Goal: Task Accomplishment & Management: Manage account settings

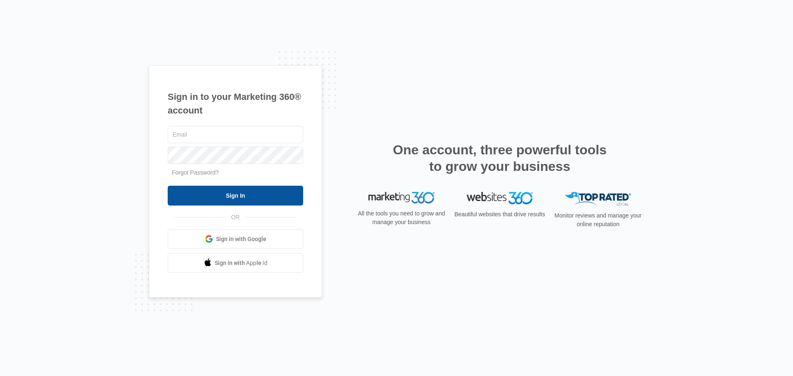
type input "[EMAIL_ADDRESS][DOMAIN_NAME]"
click at [228, 196] on input "Sign In" at bounding box center [235, 196] width 135 height 20
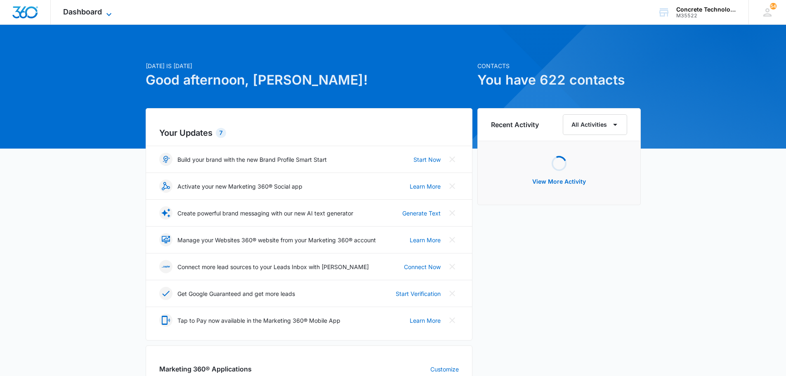
click at [87, 9] on span "Dashboard" at bounding box center [82, 11] width 39 height 9
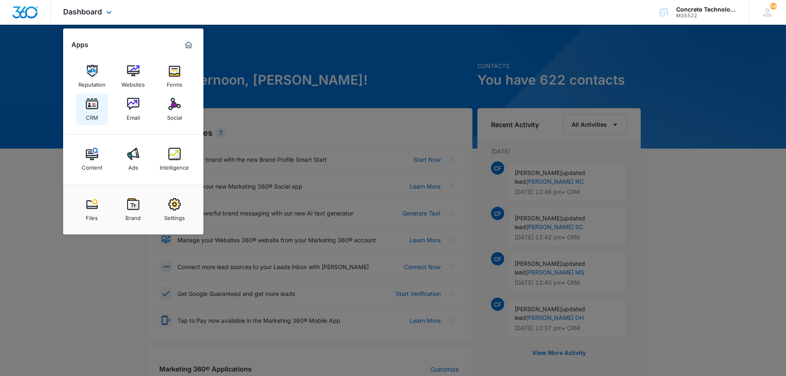
click at [96, 108] on img at bounding box center [92, 104] width 12 height 12
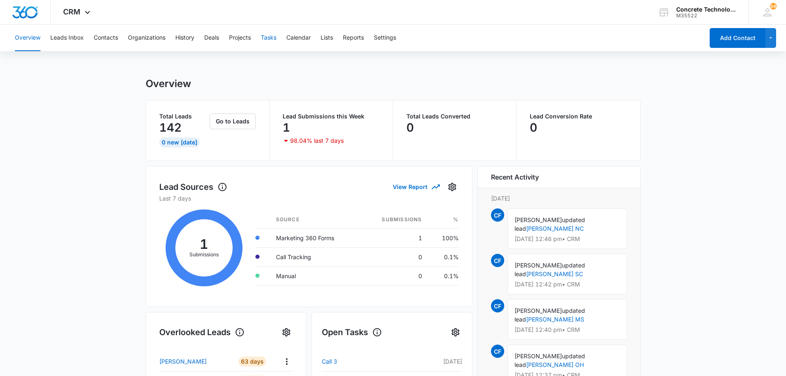
click at [271, 37] on button "Tasks" at bounding box center [269, 38] width 16 height 26
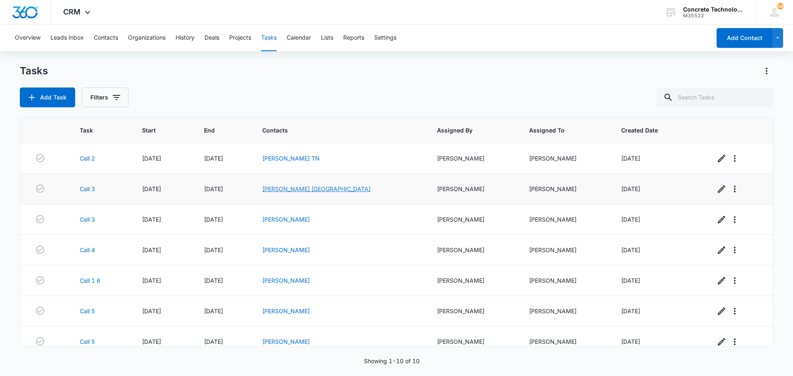
click at [303, 187] on link "[PERSON_NAME] [GEOGRAPHIC_DATA]" at bounding box center [316, 188] width 108 height 7
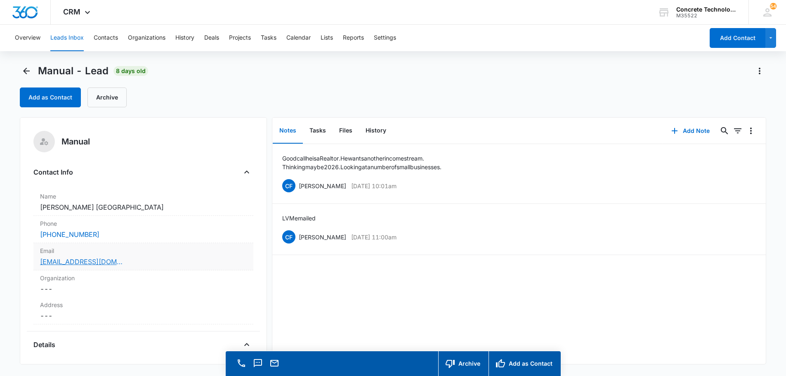
click at [68, 263] on link "[EMAIL_ADDRESS][DOMAIN_NAME]" at bounding box center [81, 262] width 83 height 10
click at [687, 130] on button "Add Note" at bounding box center [690, 131] width 55 height 20
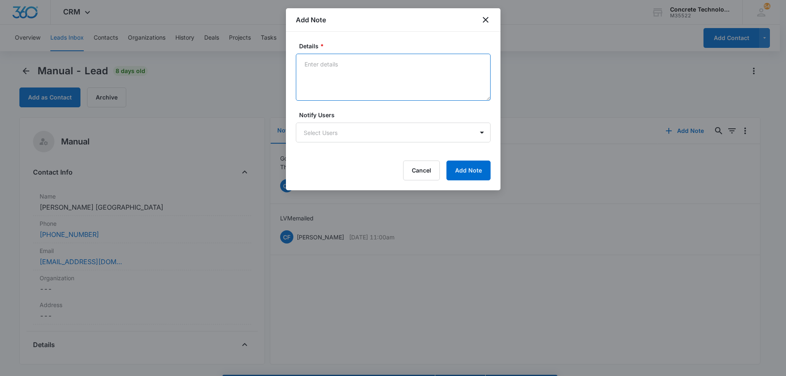
click at [308, 63] on textarea "Details *" at bounding box center [393, 77] width 195 height 47
type textarea "LVM text emailed"
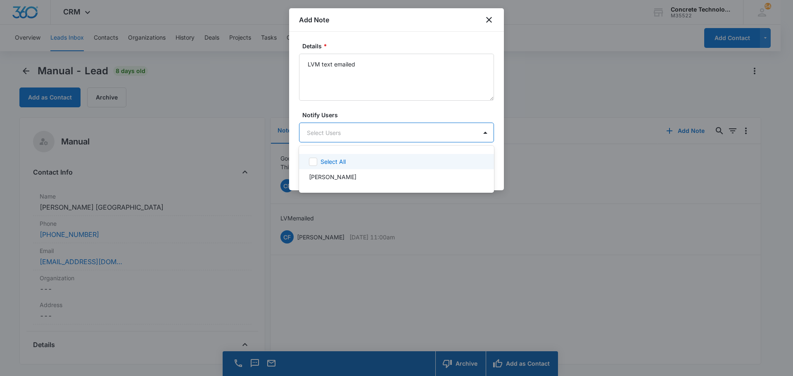
click at [331, 128] on body "CRM Apps Reputation Websites Forms CRM Email Social Content Ads Intelligence Fi…" at bounding box center [396, 188] width 793 height 376
click at [339, 177] on p "[PERSON_NAME]" at bounding box center [332, 177] width 47 height 9
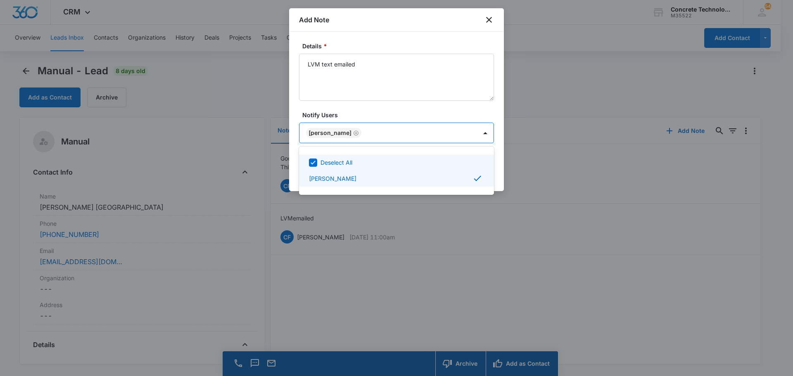
click at [476, 135] on div at bounding box center [396, 188] width 793 height 376
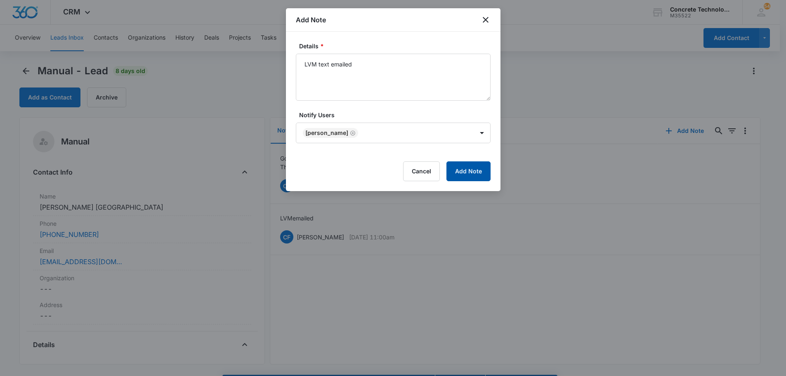
click at [476, 173] on button "Add Note" at bounding box center [469, 171] width 44 height 20
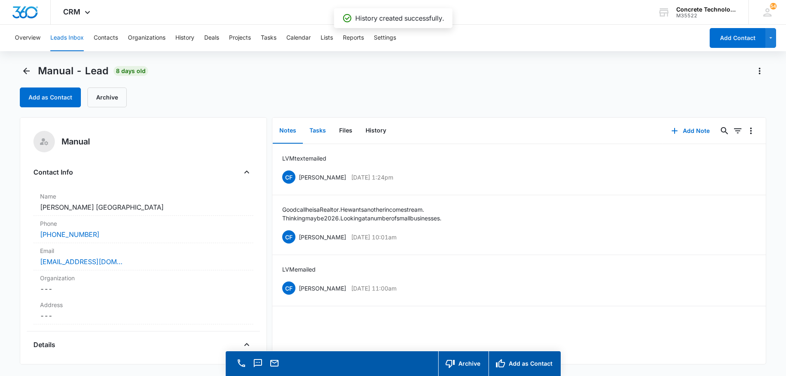
click at [316, 127] on button "Tasks" at bounding box center [318, 131] width 30 height 26
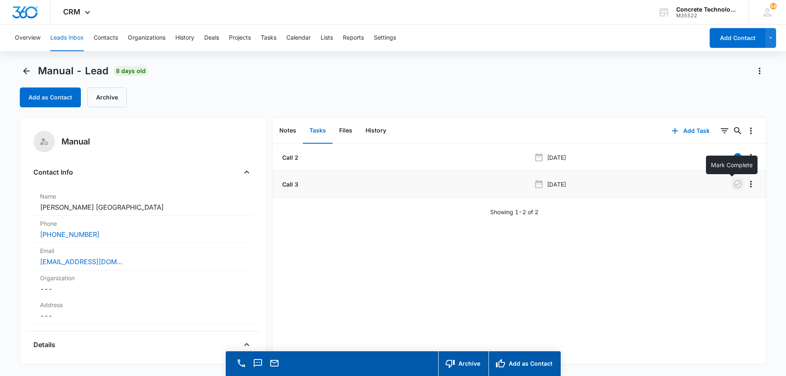
click at [733, 182] on icon "button" at bounding box center [738, 184] width 10 height 10
click at [690, 130] on button "Add Task" at bounding box center [691, 131] width 54 height 20
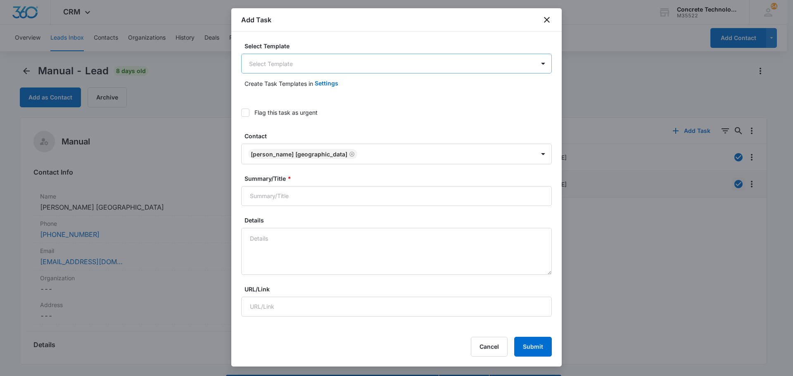
click at [285, 59] on body "CRM Apps Reputation Websites Forms CRM Email Social Content Ads Intelligence Fi…" at bounding box center [396, 200] width 793 height 400
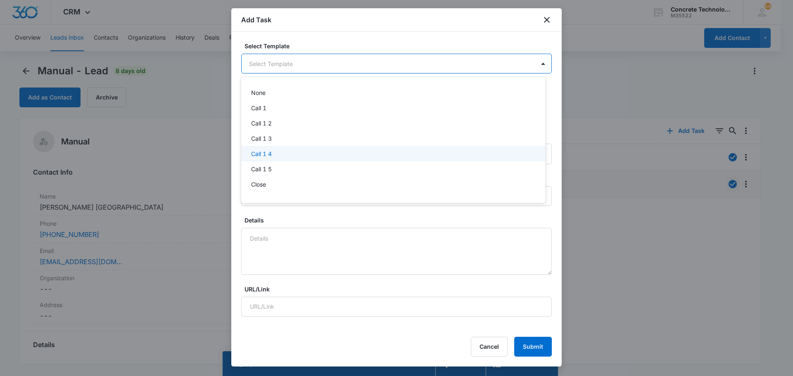
click at [258, 152] on p "Call 1 4" at bounding box center [261, 153] width 21 height 9
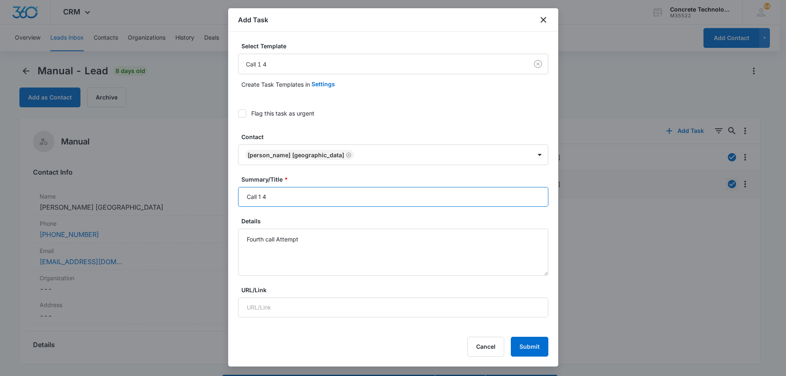
click at [262, 197] on input "Call 1 4" at bounding box center [393, 197] width 310 height 20
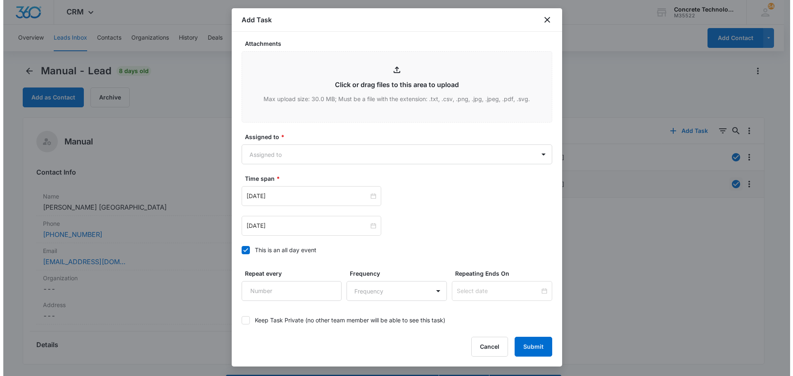
scroll to position [372, 0]
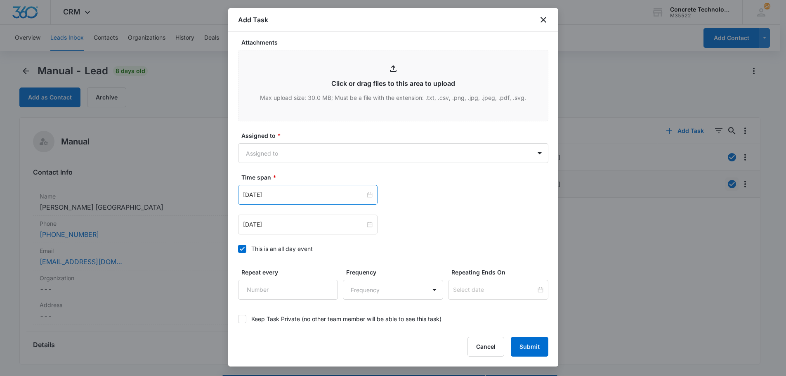
type input "Call 4"
click at [310, 190] on div "[DATE]" at bounding box center [308, 195] width 140 height 20
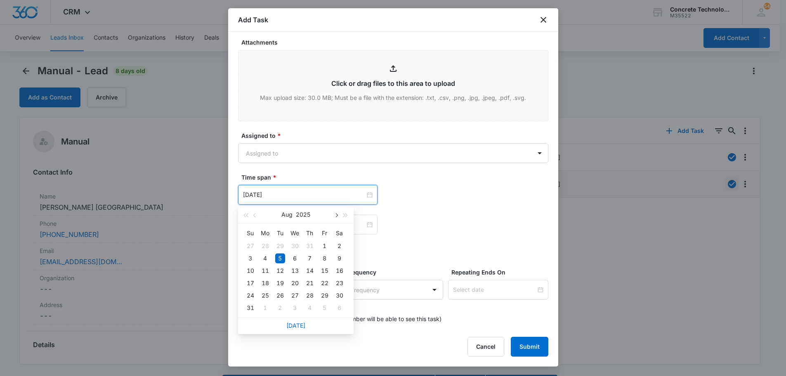
click at [336, 216] on span "button" at bounding box center [336, 215] width 4 height 4
type input "[DATE]"
click at [309, 258] on div "9" at bounding box center [310, 258] width 10 height 10
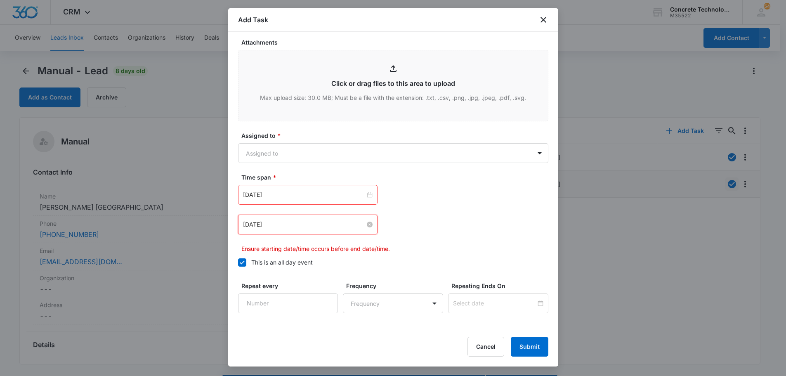
click at [315, 227] on input "[DATE]" at bounding box center [304, 224] width 122 height 9
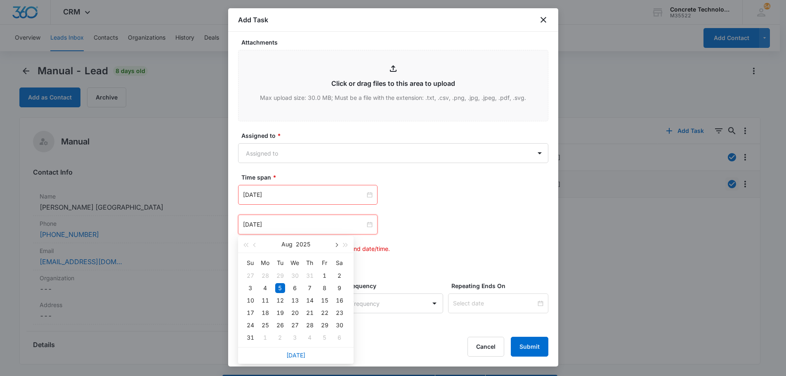
click at [337, 245] on span "button" at bounding box center [336, 245] width 4 height 4
type input "[DATE]"
click at [312, 286] on div "9" at bounding box center [310, 288] width 10 height 10
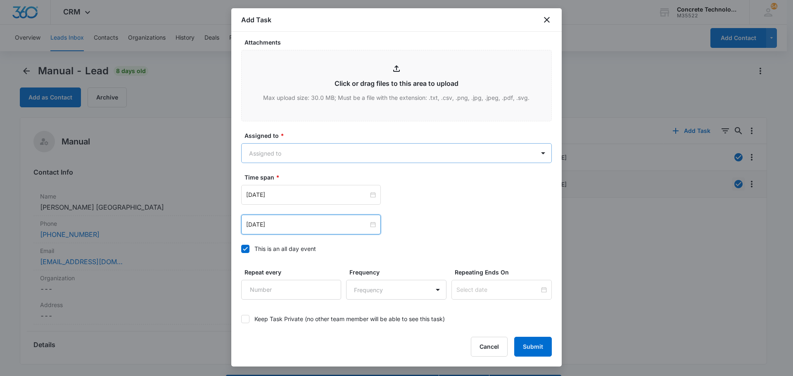
click at [283, 148] on body "CRM Apps Reputation Websites Forms CRM Email Social Content Ads Intelligence Fi…" at bounding box center [396, 200] width 793 height 400
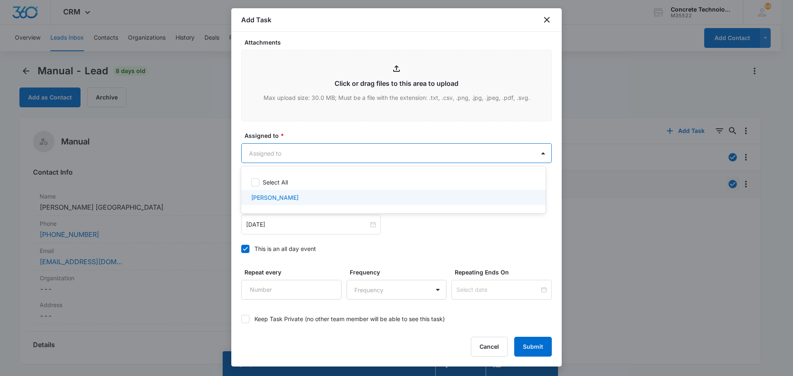
click at [275, 200] on p "[PERSON_NAME]" at bounding box center [274, 197] width 47 height 9
checkbox input "true"
click at [535, 346] on div at bounding box center [396, 188] width 793 height 376
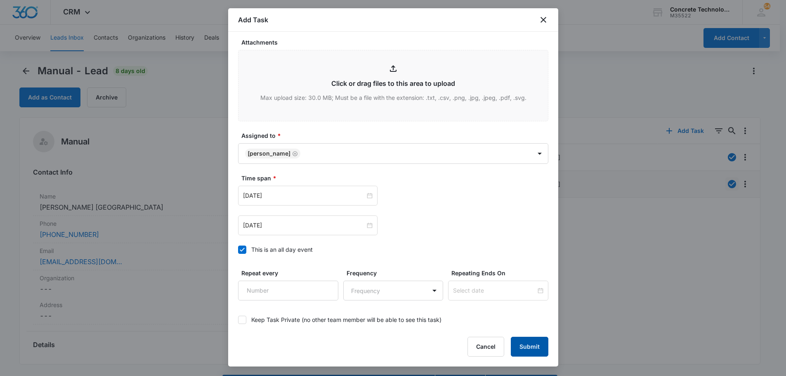
click at [535, 346] on button "Submit" at bounding box center [530, 347] width 38 height 20
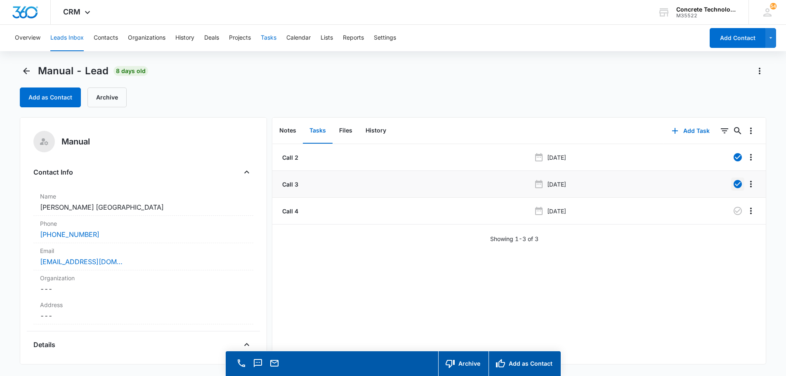
click at [268, 37] on button "Tasks" at bounding box center [269, 38] width 16 height 26
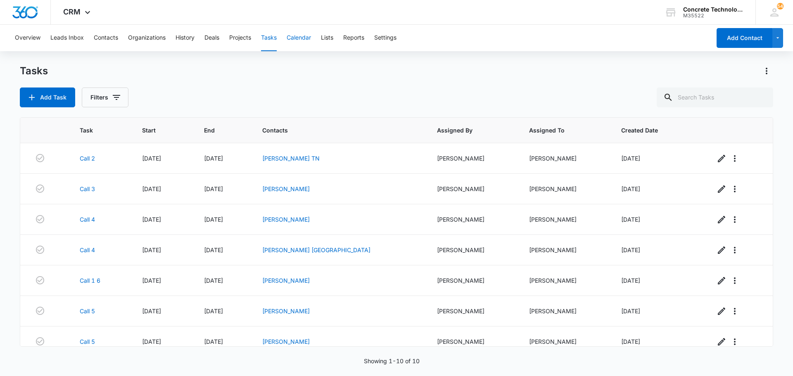
click at [297, 36] on button "Calendar" at bounding box center [299, 38] width 24 height 26
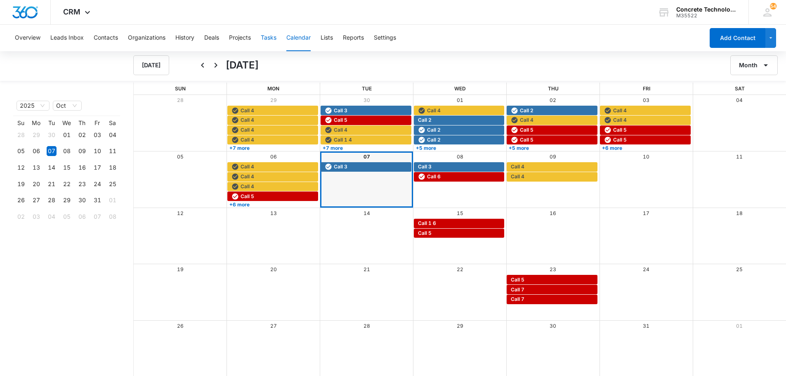
click at [270, 38] on button "Tasks" at bounding box center [269, 38] width 16 height 26
